Goal: Navigation & Orientation: Find specific page/section

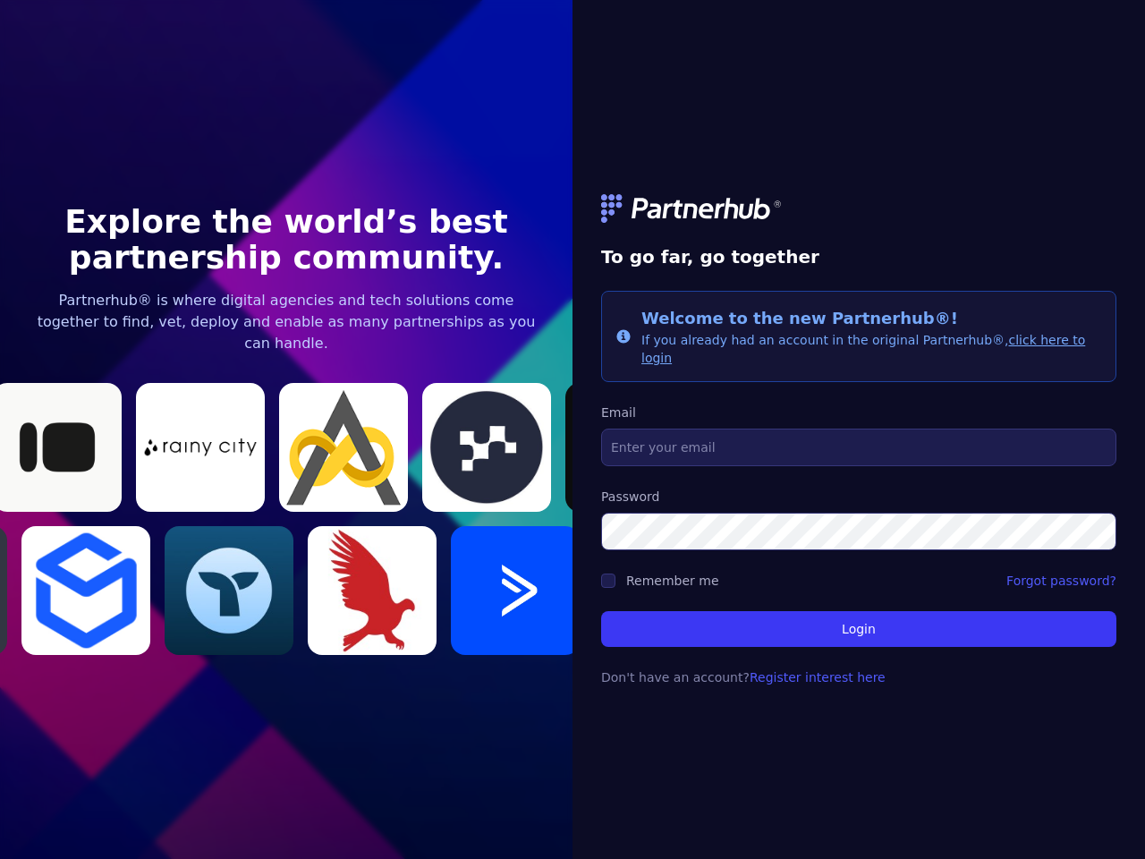
click at [859, 217] on link at bounding box center [858, 208] width 515 height 29
